Goal: Information Seeking & Learning: Learn about a topic

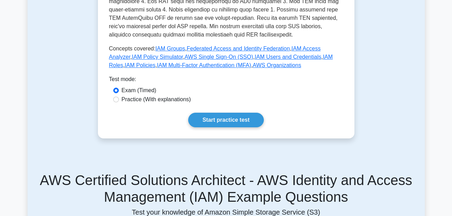
scroll to position [538, 0]
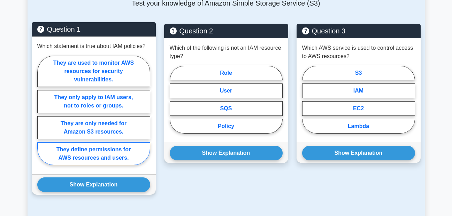
click at [85, 157] on label "They define permissions for AWS resources and users." at bounding box center [93, 153] width 113 height 23
click at [42, 115] on input "They define permissions for AWS resources and users." at bounding box center [39, 112] width 5 height 5
radio input "true"
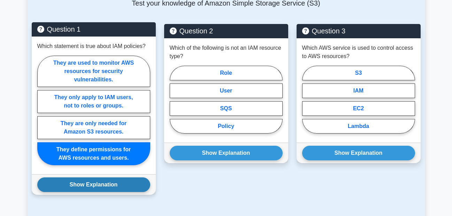
click at [87, 187] on button "Show Explanation" at bounding box center [93, 185] width 113 height 15
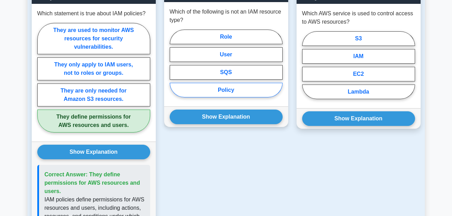
scroll to position [570, 0]
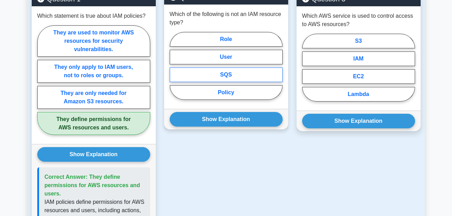
click at [223, 73] on label "SQS" at bounding box center [226, 75] width 113 height 15
click at [174, 70] on input "SQS" at bounding box center [172, 68] width 5 height 5
radio input "true"
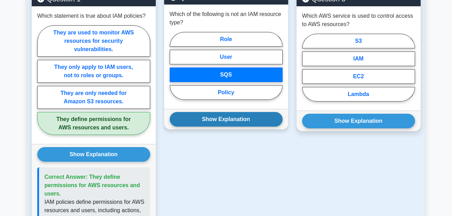
click at [220, 122] on button "Show Explanation" at bounding box center [226, 119] width 113 height 15
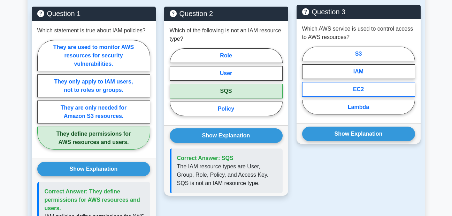
scroll to position [553, 0]
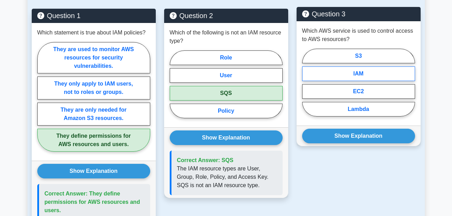
click at [329, 71] on label "IAM" at bounding box center [358, 74] width 113 height 15
click at [306, 83] on input "IAM" at bounding box center [304, 85] width 5 height 5
radio input "true"
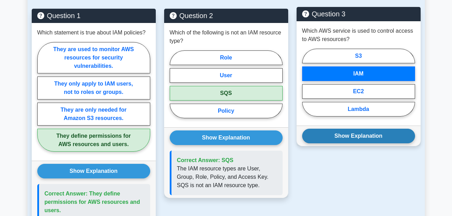
click at [346, 135] on button "Show Explanation" at bounding box center [358, 136] width 113 height 15
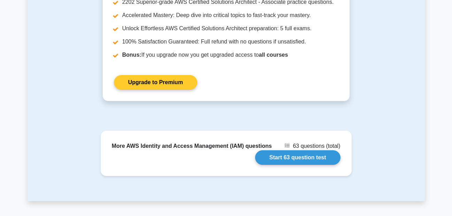
scroll to position [895, 0]
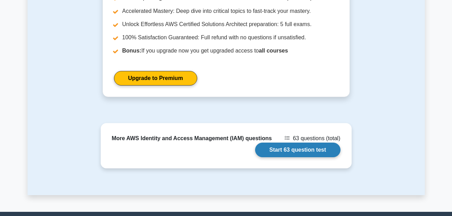
click at [281, 154] on link "Start 63 question test" at bounding box center [297, 150] width 85 height 15
